Goal: Transaction & Acquisition: Purchase product/service

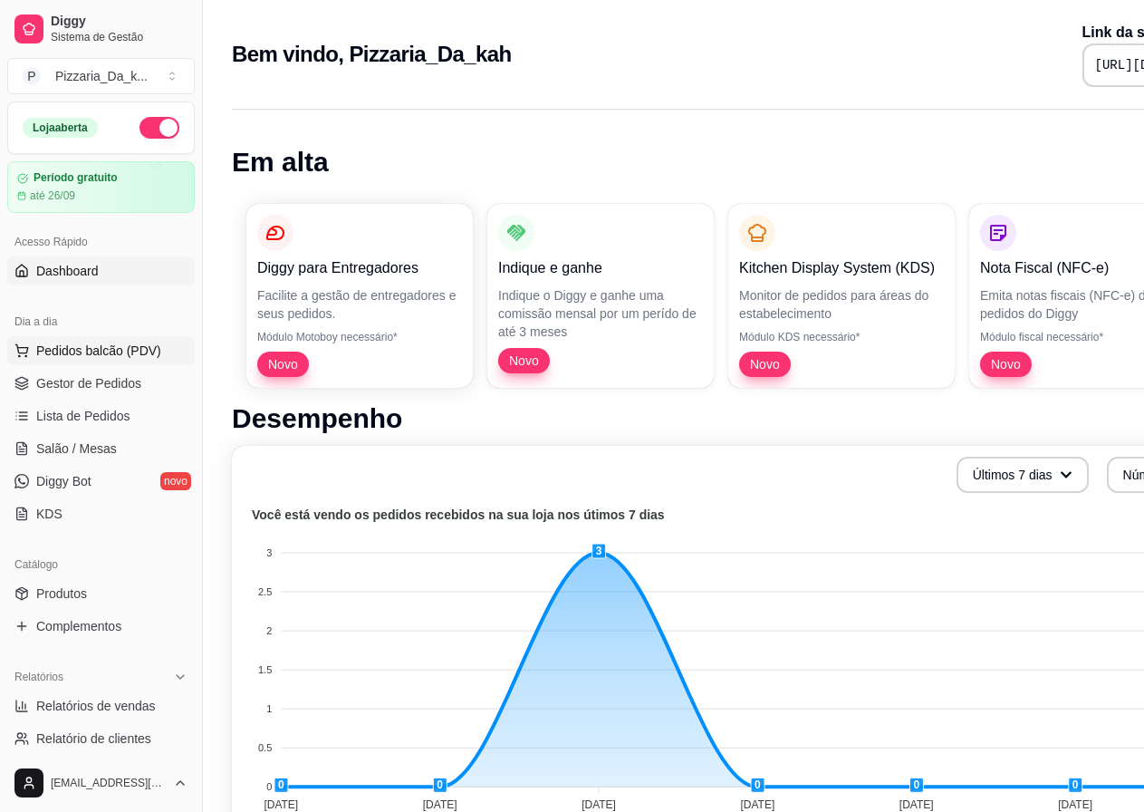
click at [116, 345] on span "Pedidos balcão (PDV)" at bounding box center [98, 351] width 125 height 18
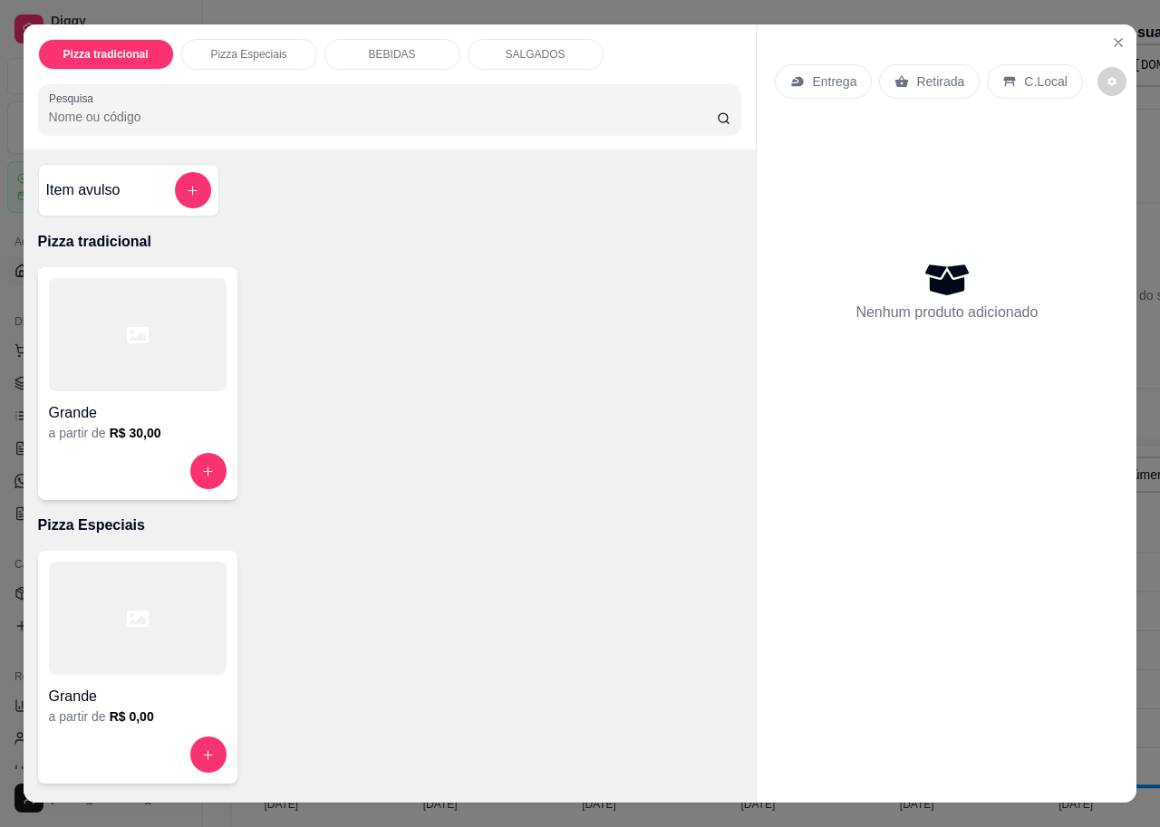
drag, startPoint x: 113, startPoint y: 332, endPoint x: 127, endPoint y: 332, distance: 13.6
click at [127, 332] on div at bounding box center [138, 334] width 178 height 113
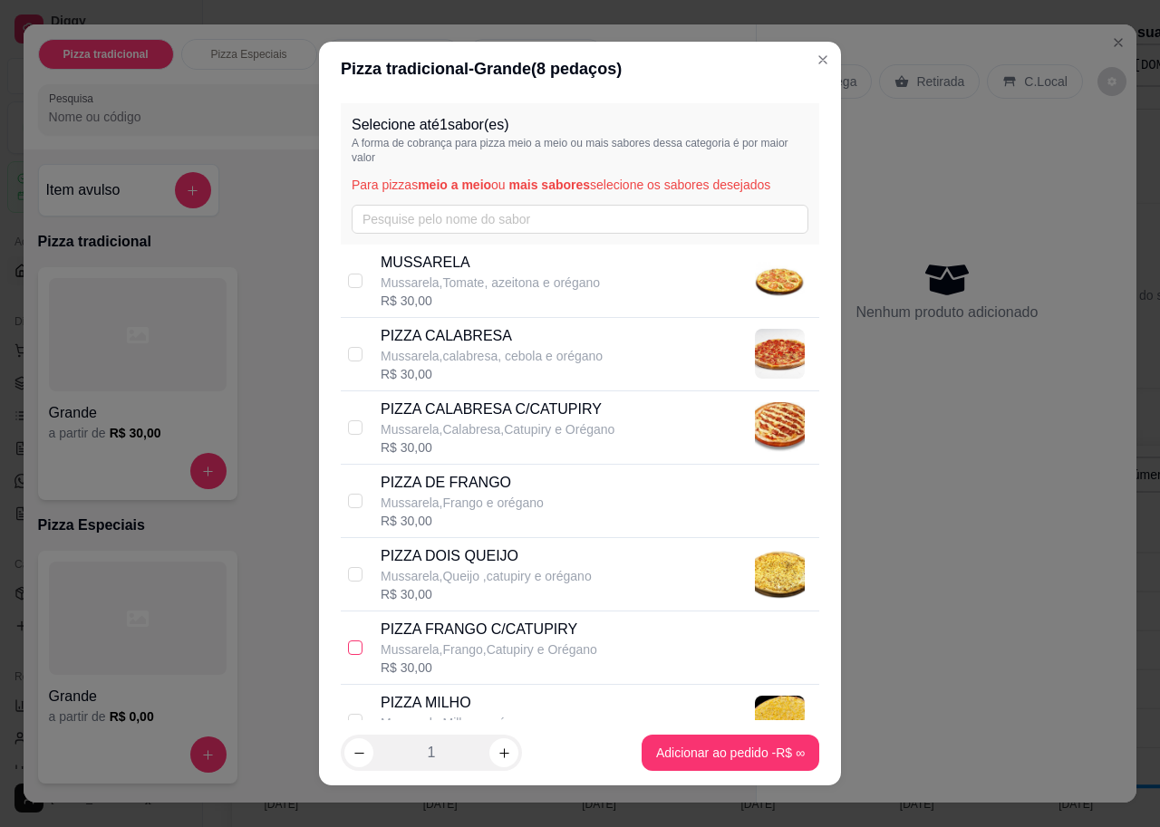
click at [348, 646] on input "checkbox" at bounding box center [355, 648] width 14 height 14
checkbox input "true"
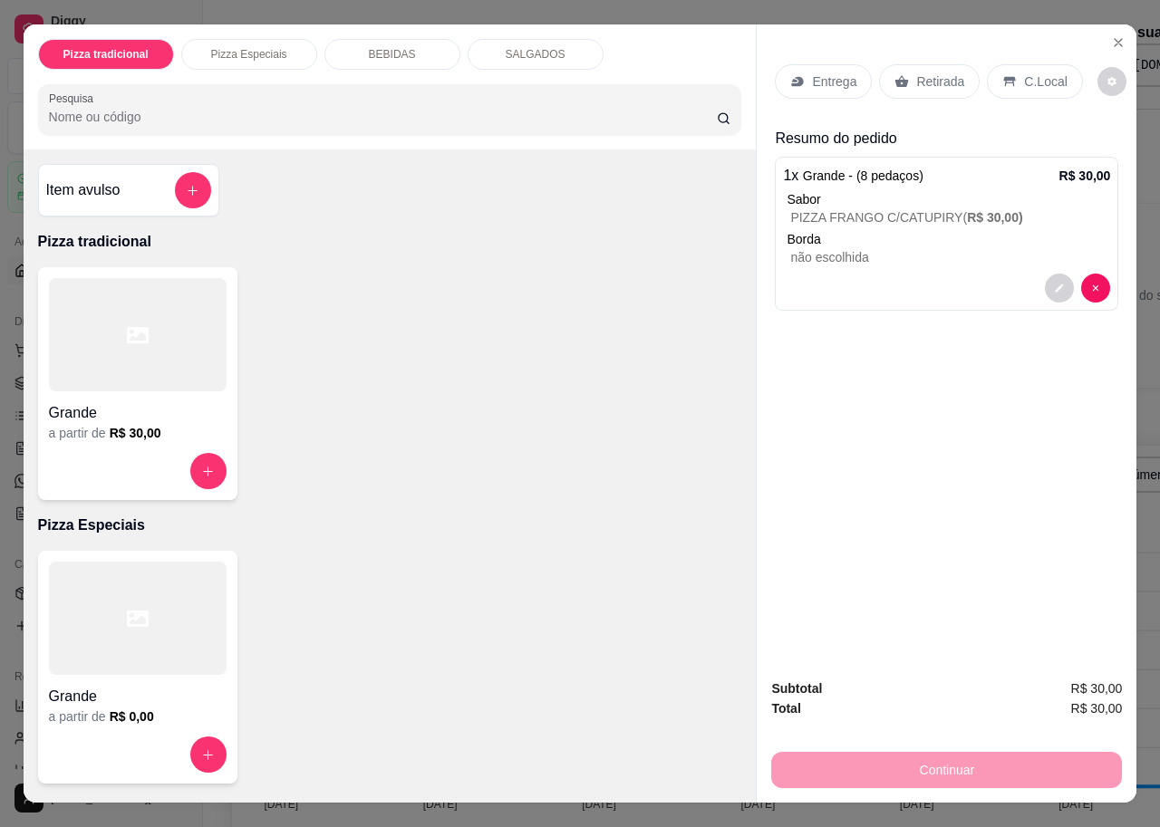
click at [818, 72] on p "Entrega" at bounding box center [834, 81] width 44 height 18
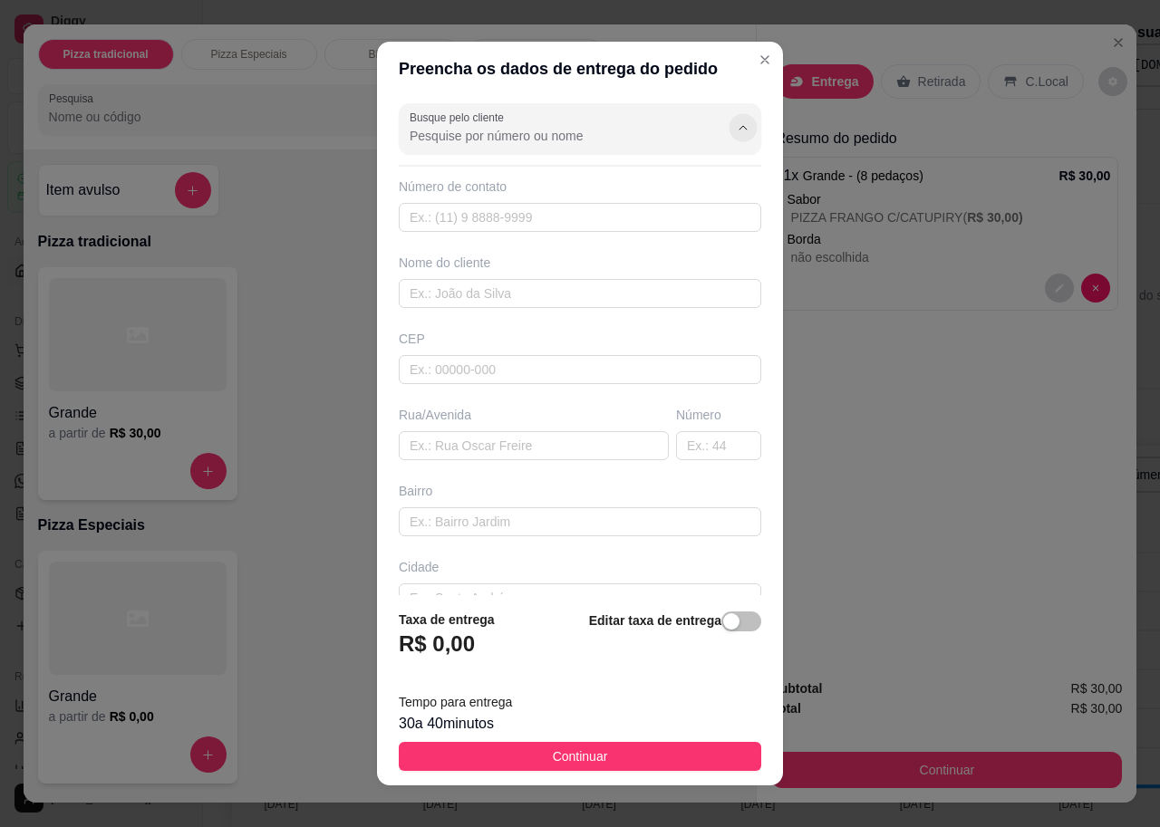
click at [736, 125] on icon "Show suggestions" at bounding box center [743, 127] width 14 height 14
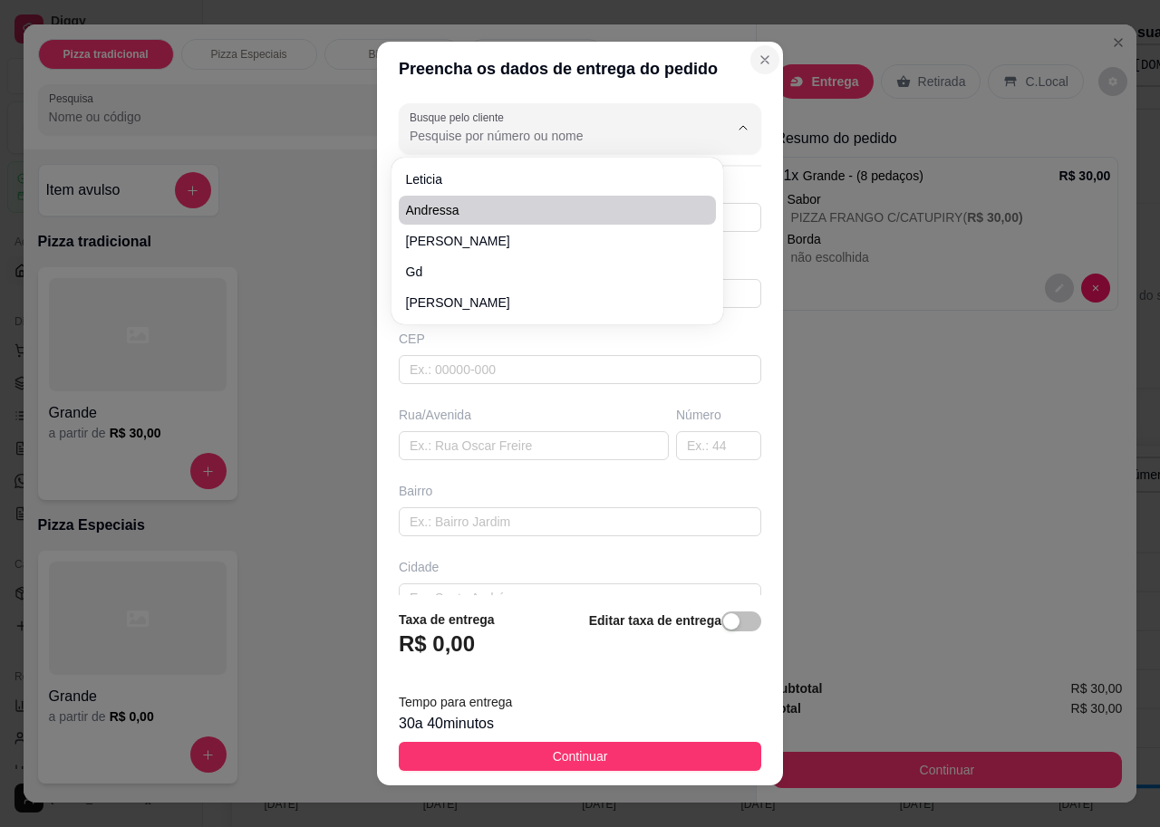
click at [757, 58] on icon "Close" at bounding box center [764, 60] width 14 height 14
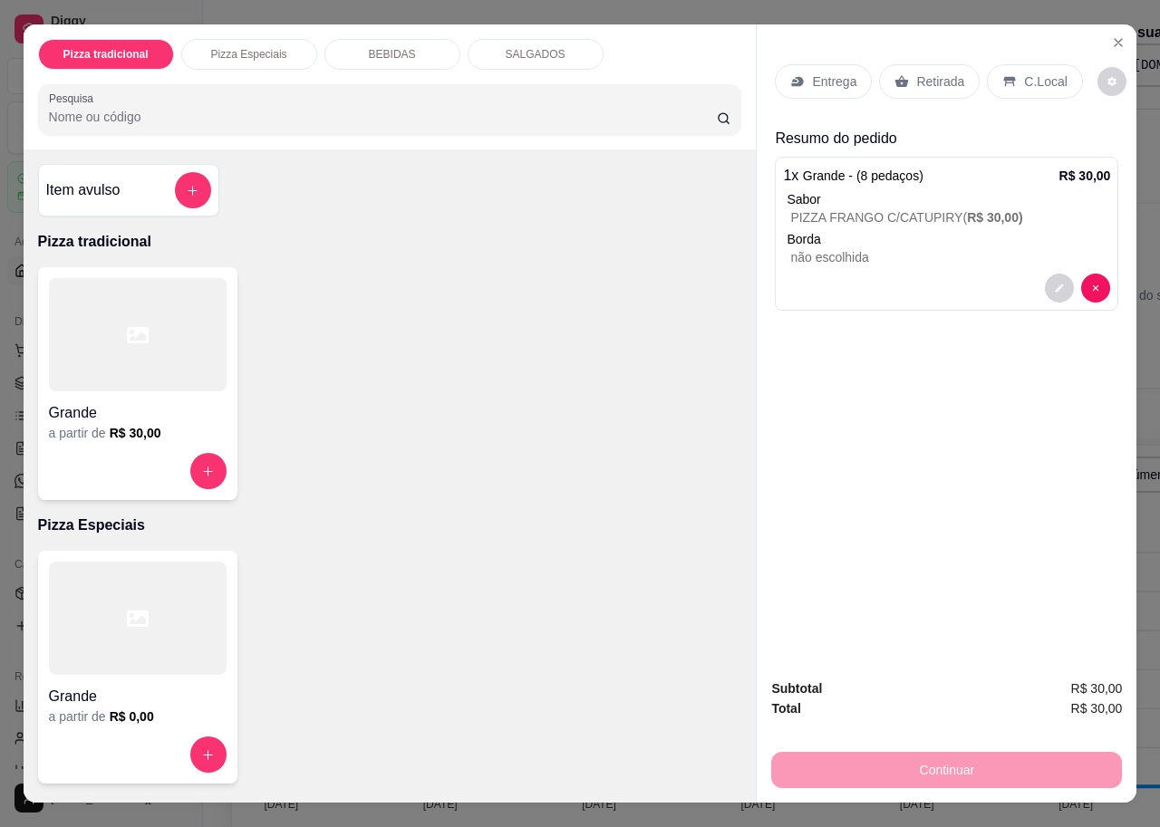
click at [825, 72] on p "Entrega" at bounding box center [834, 81] width 44 height 18
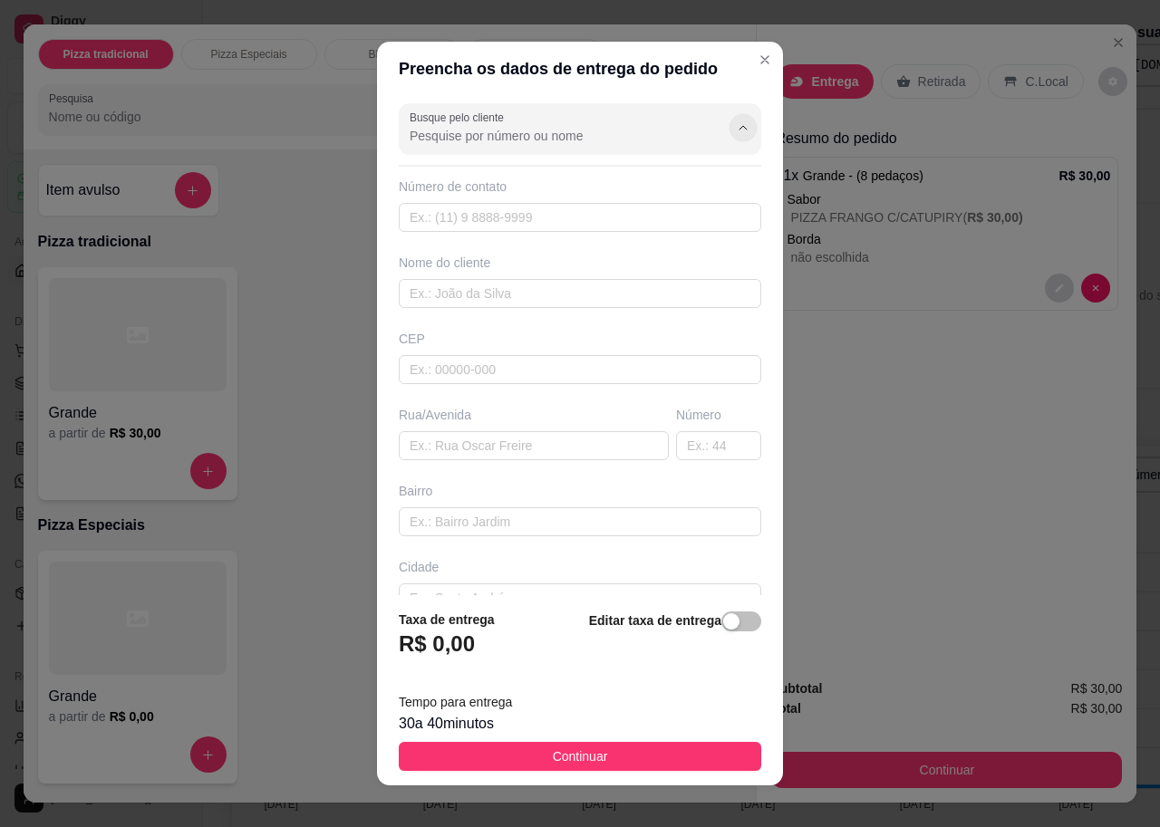
click at [736, 125] on icon "Show suggestions" at bounding box center [743, 127] width 14 height 14
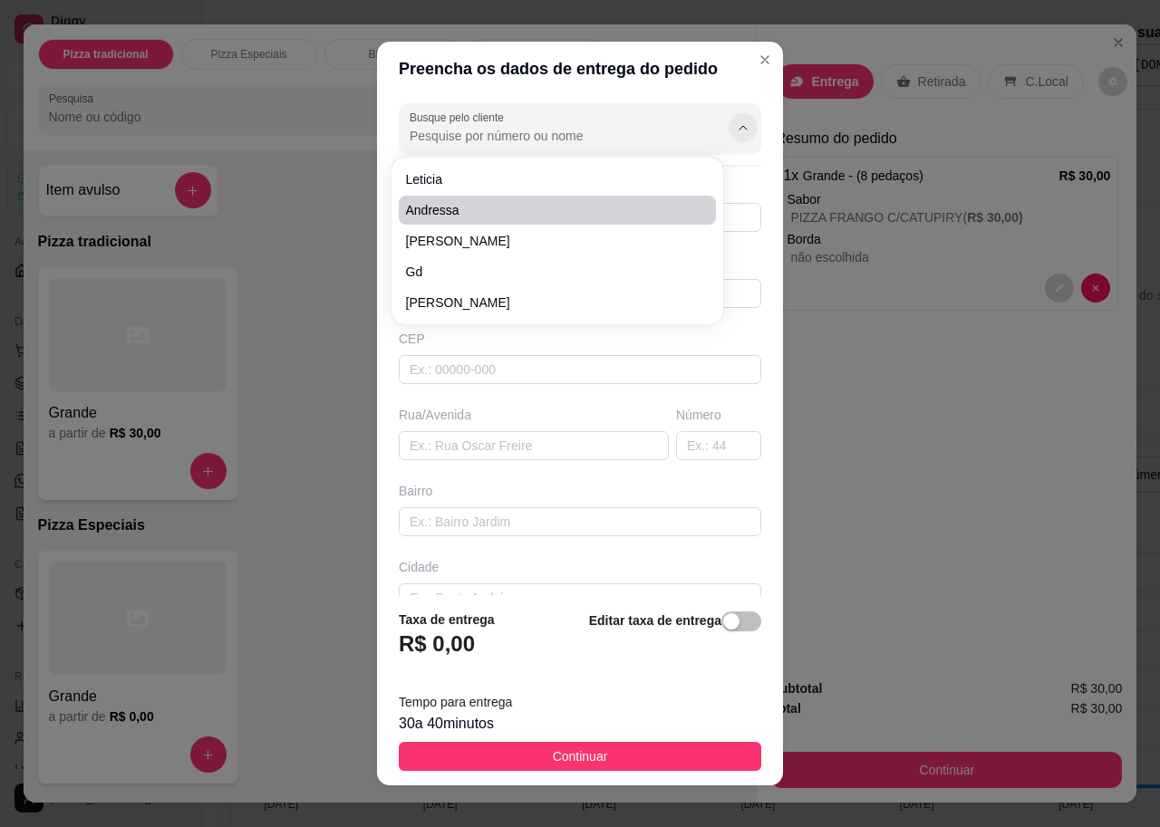
click at [718, 116] on div at bounding box center [728, 128] width 58 height 34
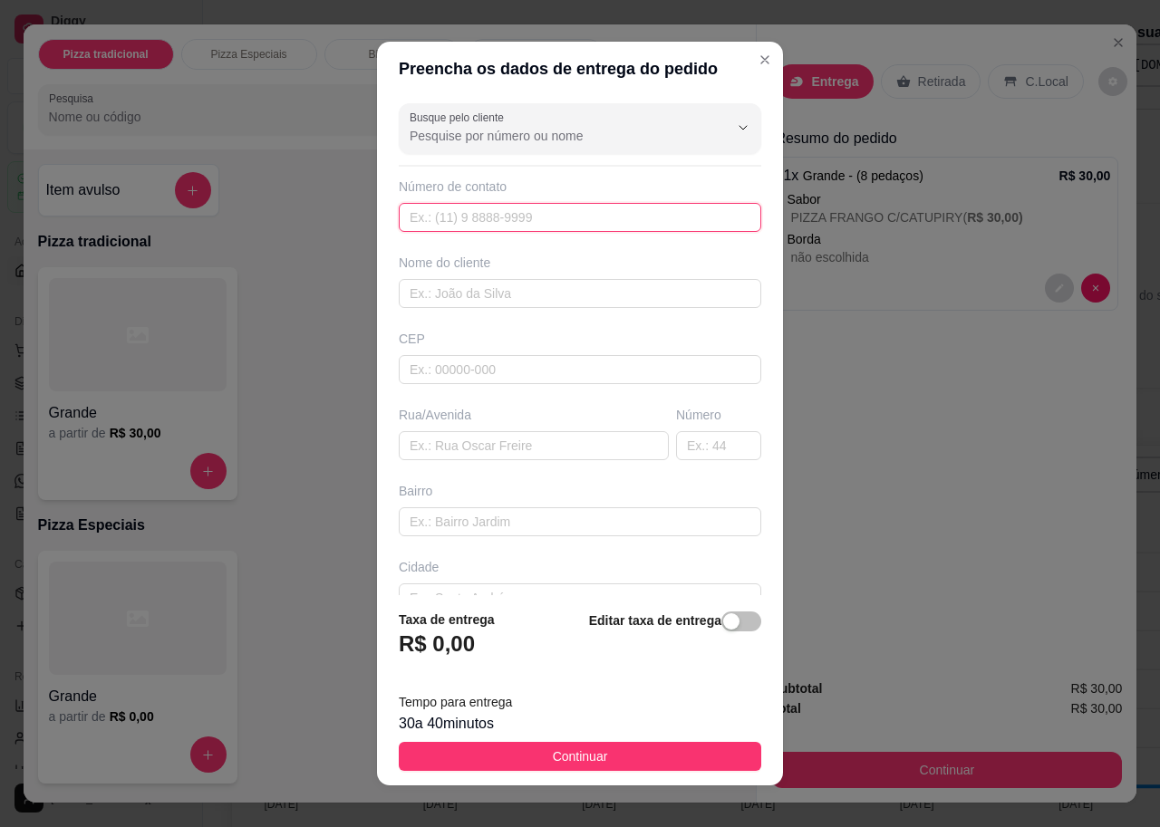
click at [646, 222] on input "text" at bounding box center [580, 217] width 362 height 29
type input "[PHONE_NUMBER]"
click at [659, 297] on input "text" at bounding box center [580, 293] width 362 height 29
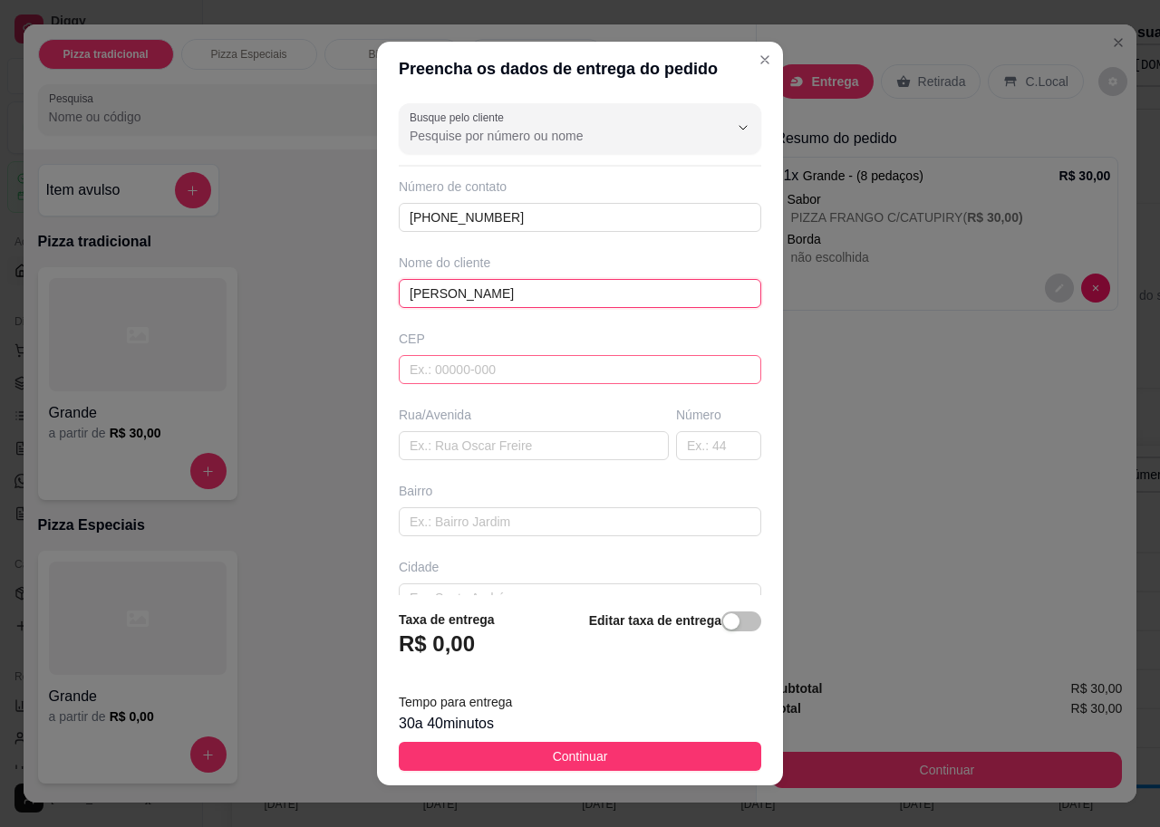
type input "[PERSON_NAME]"
click at [538, 378] on input "text" at bounding box center [580, 369] width 362 height 29
type input "57071201"
type input "Rua Principal"
type input "Clima Bom"
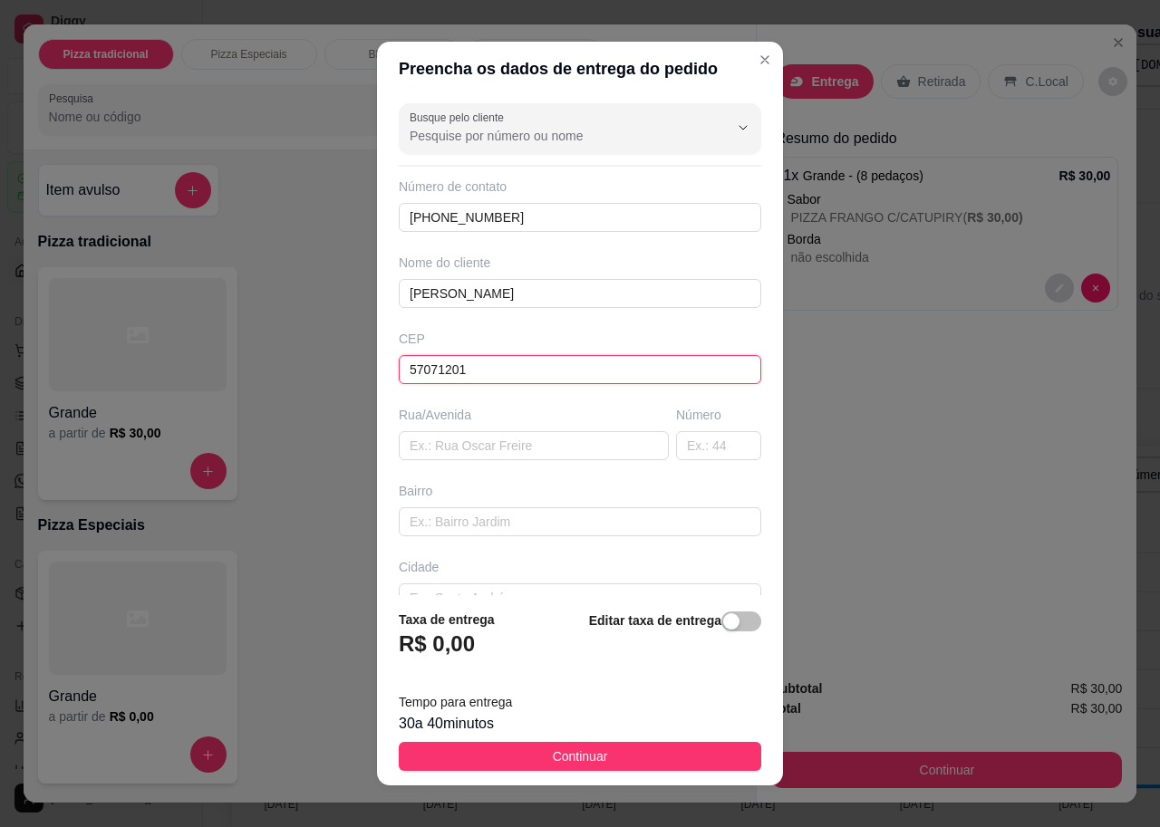
type input "Maceió"
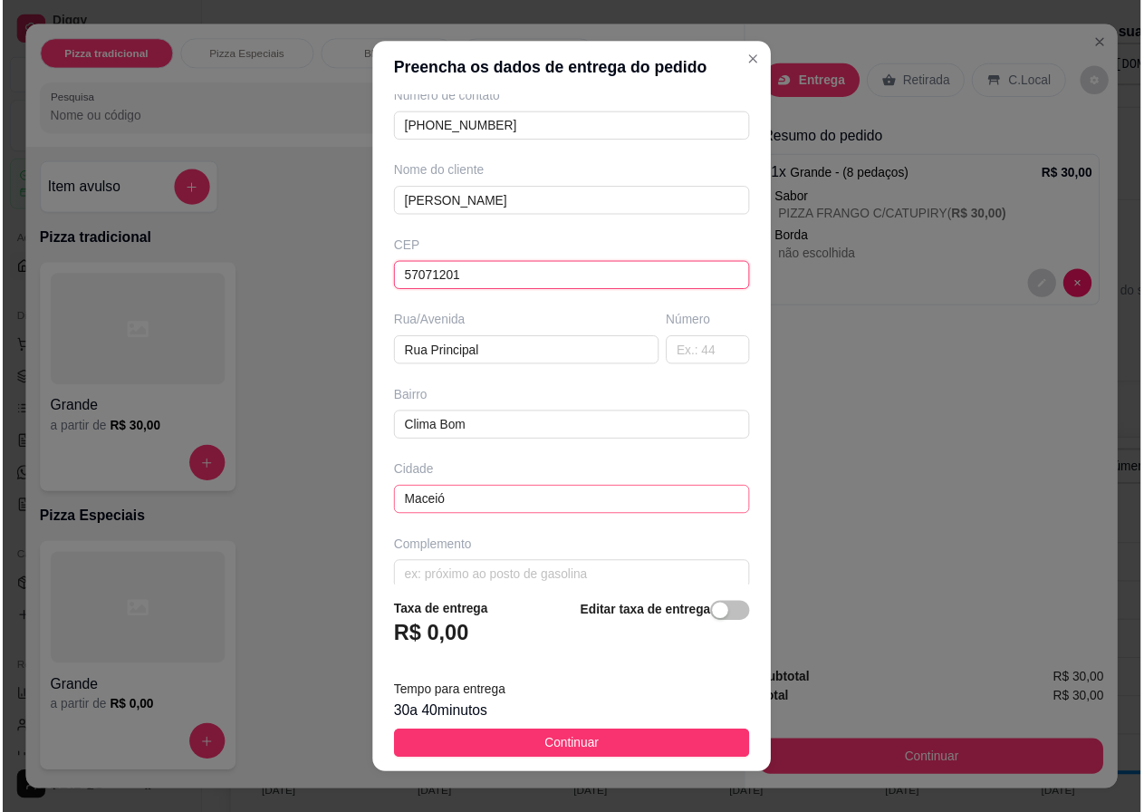
scroll to position [111, 0]
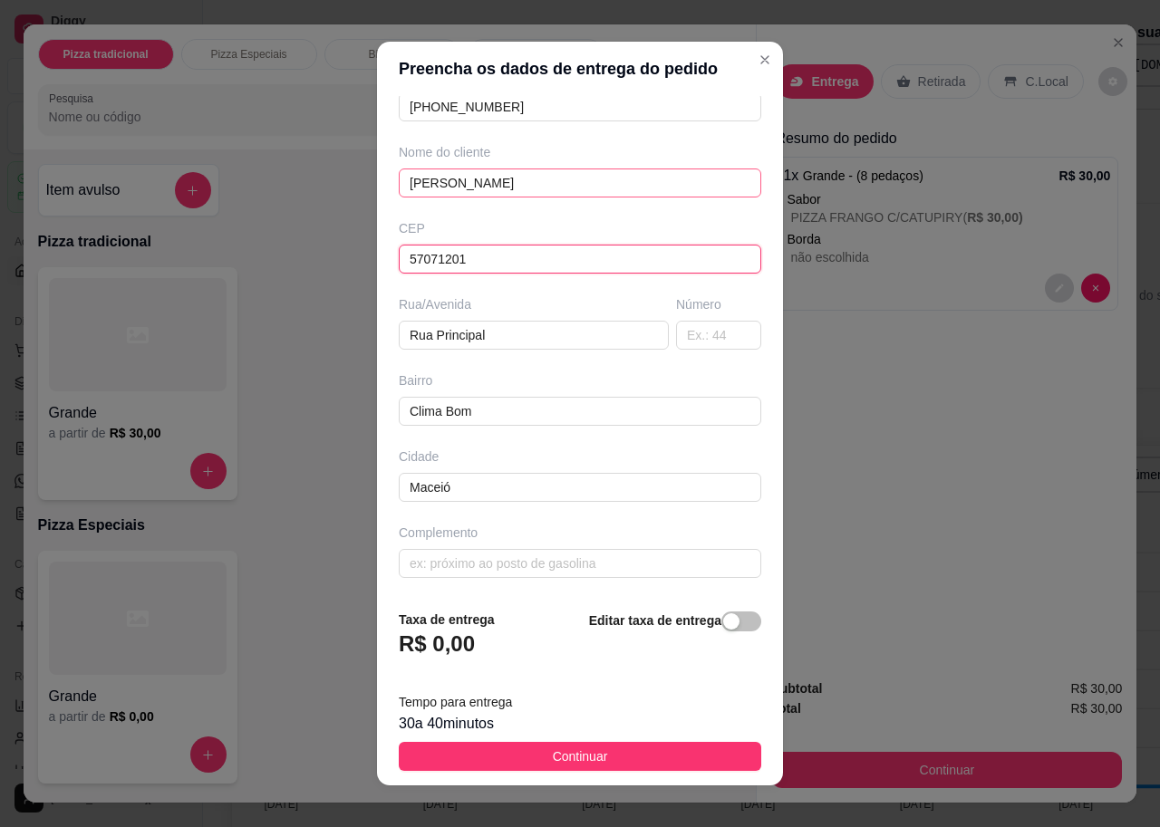
type input "57071201"
click at [470, 185] on input "[PERSON_NAME]" at bounding box center [580, 183] width 362 height 29
type input "[PERSON_NAME]"
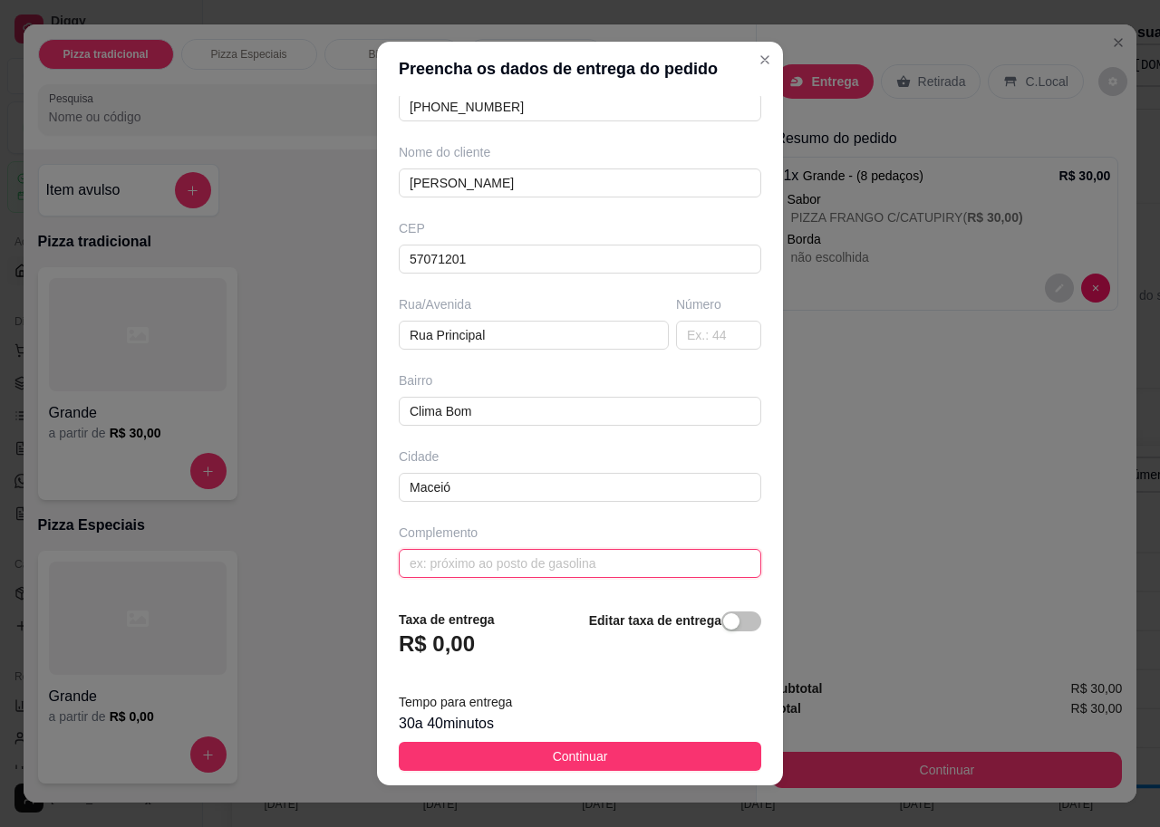
click at [556, 560] on input "text" at bounding box center [580, 563] width 362 height 29
type input "casa vizinha a oficina"
click at [684, 339] on input "text" at bounding box center [718, 335] width 85 height 29
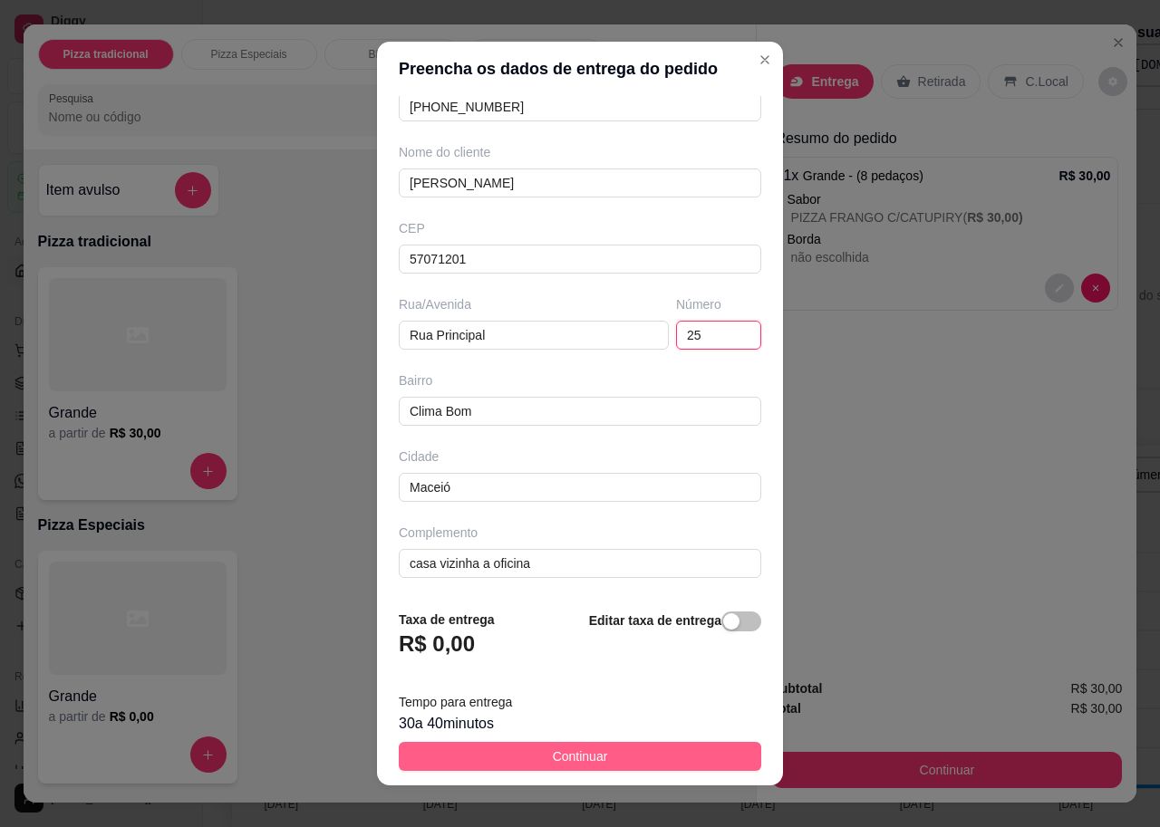
type input "25"
click at [570, 746] on button "Continuar" at bounding box center [580, 756] width 362 height 29
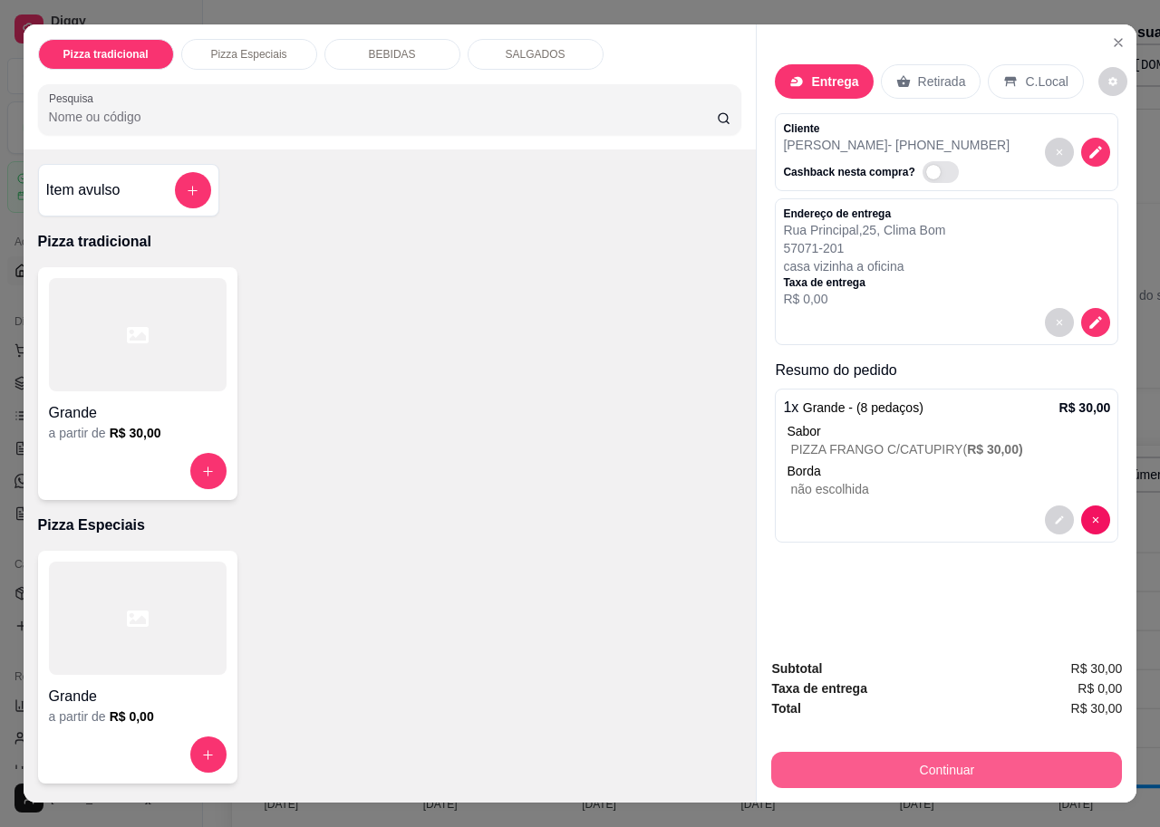
click at [959, 752] on button "Continuar" at bounding box center [946, 770] width 351 height 36
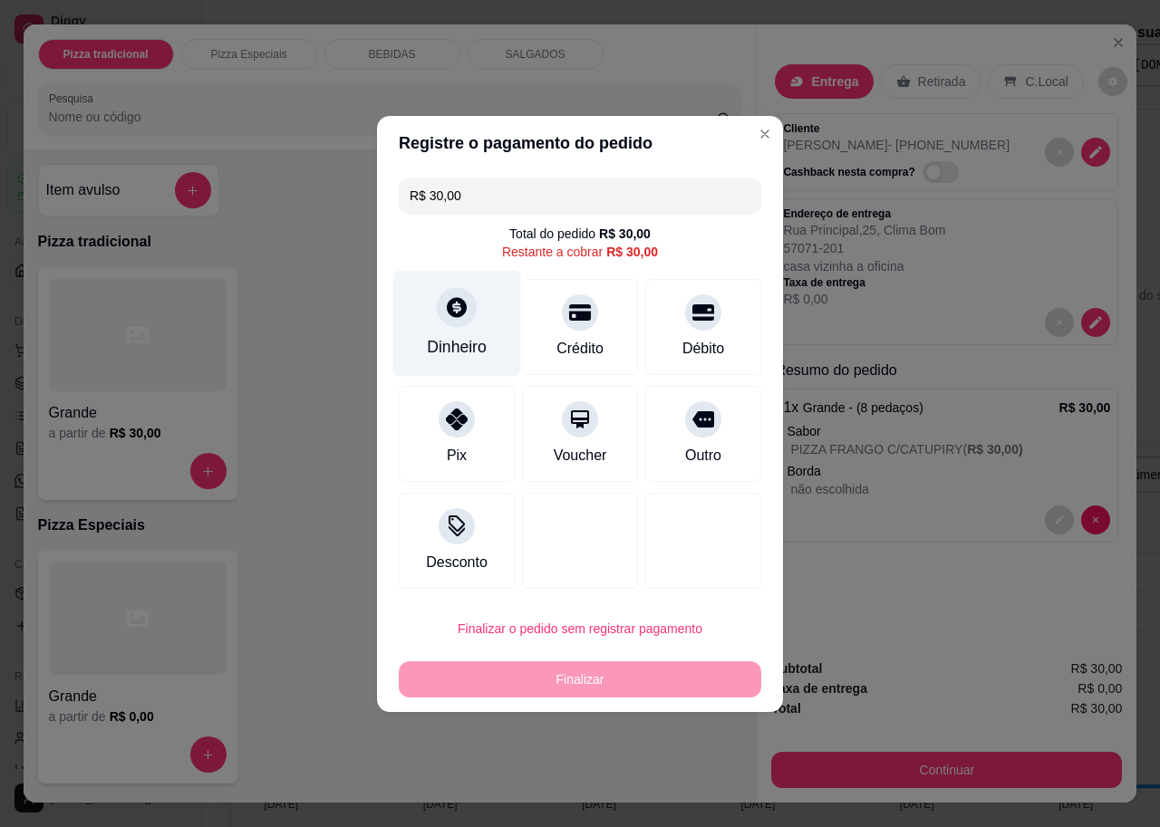
click at [452, 329] on div "Dinheiro" at bounding box center [457, 323] width 128 height 106
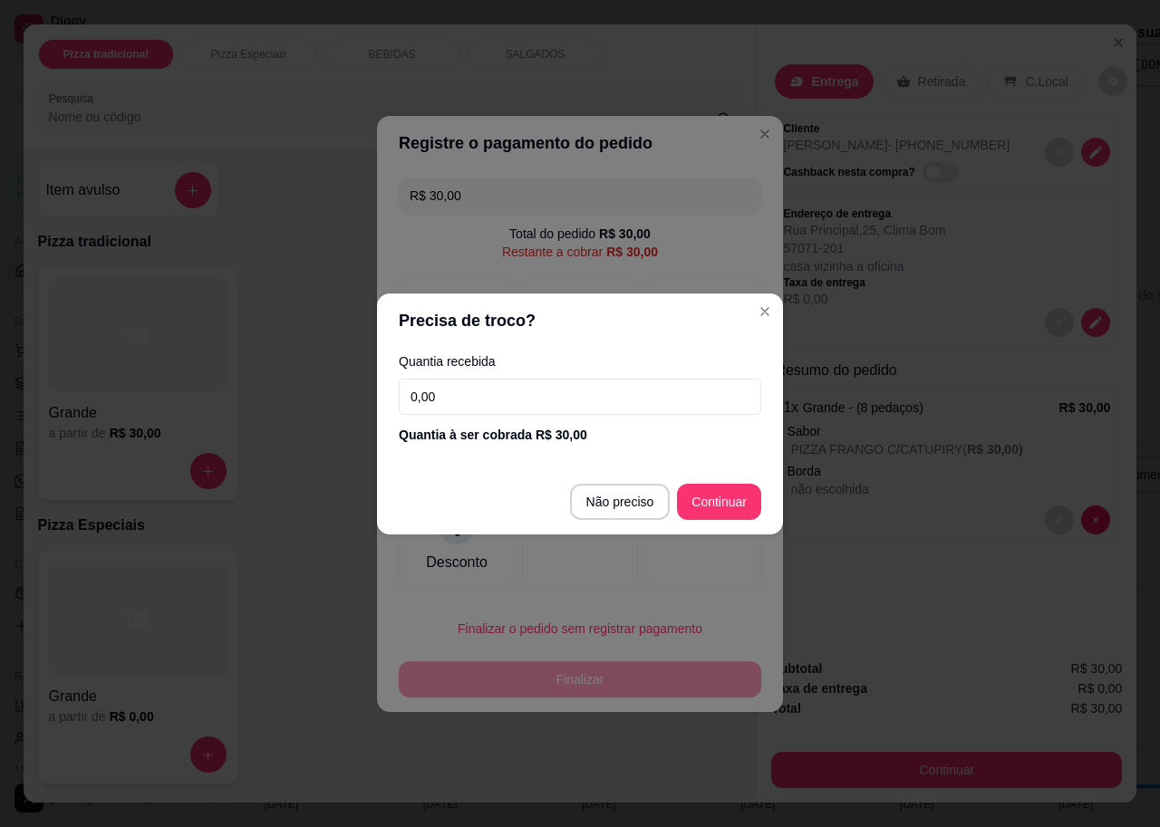
click at [520, 406] on input "0,00" at bounding box center [580, 397] width 362 height 36
type input "30,00"
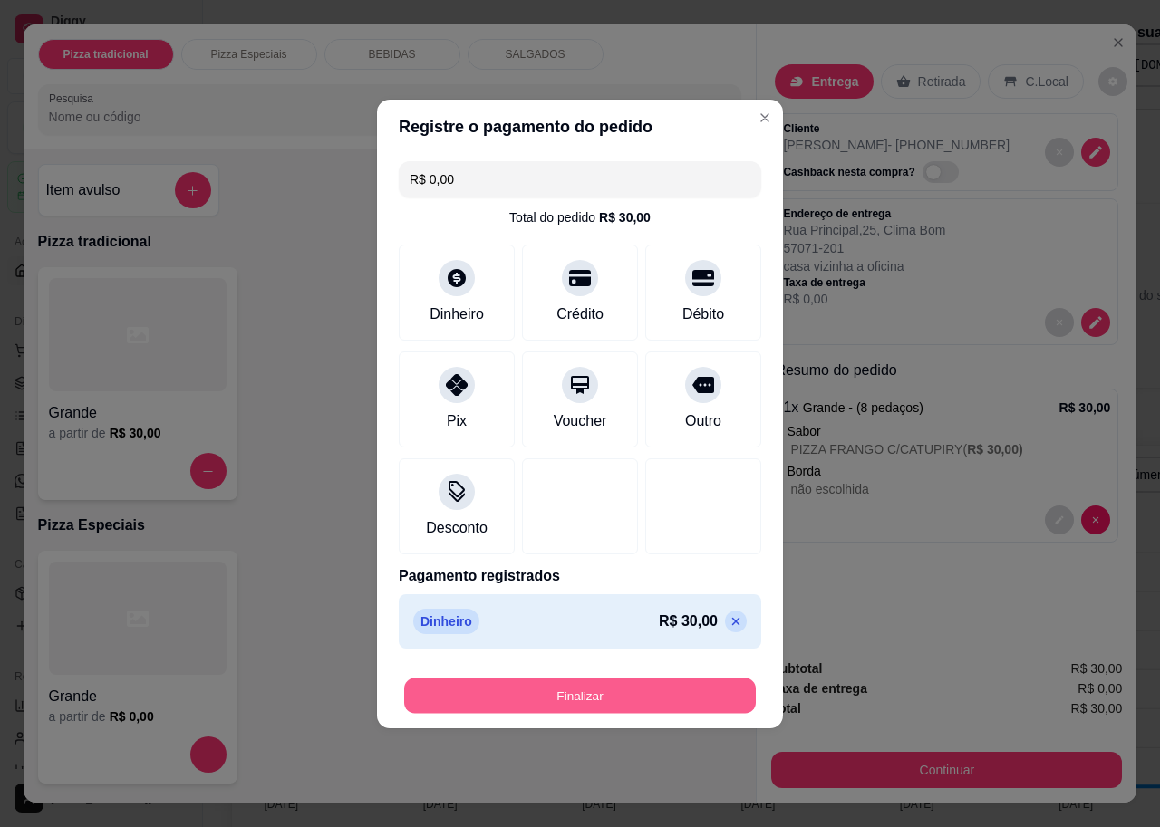
click at [615, 700] on button "Finalizar" at bounding box center [580, 695] width 352 height 35
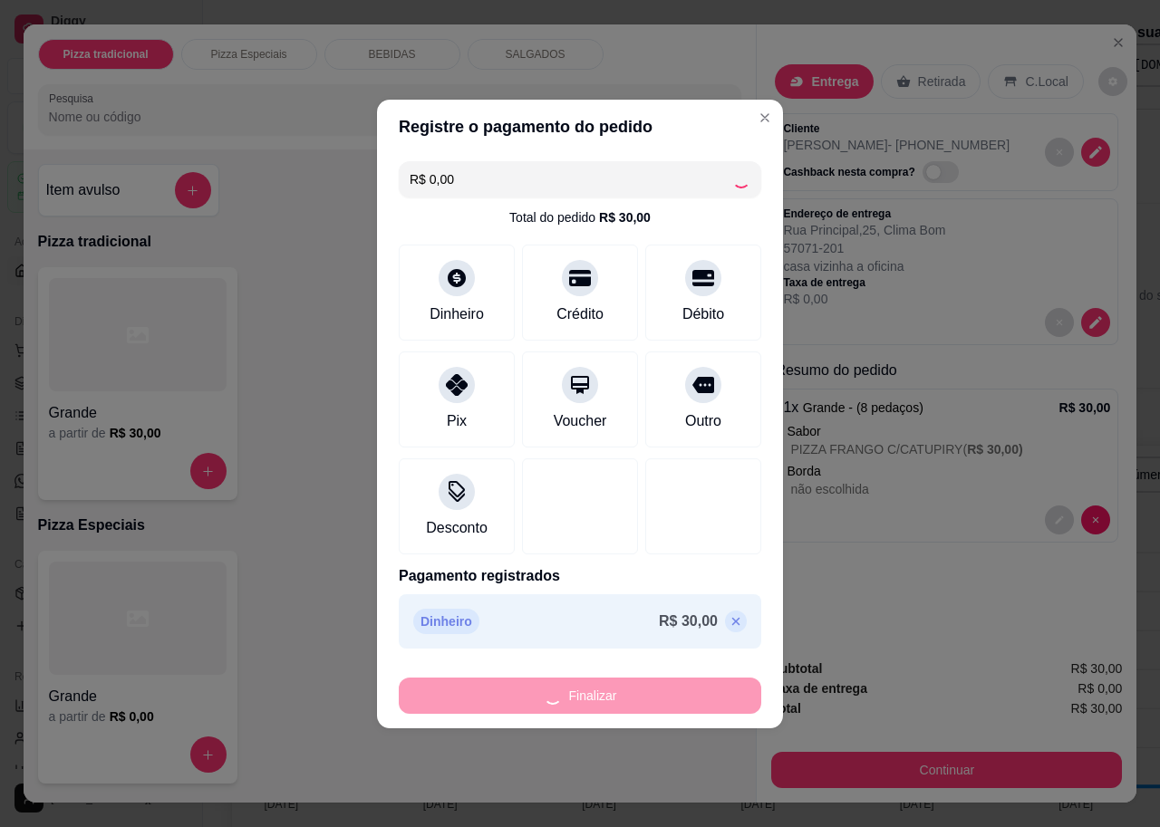
type input "-R$ 30,00"
